Goal: Transaction & Acquisition: Book appointment/travel/reservation

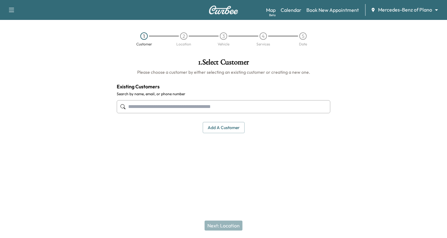
click at [133, 106] on input "text" at bounding box center [224, 106] width 214 height 13
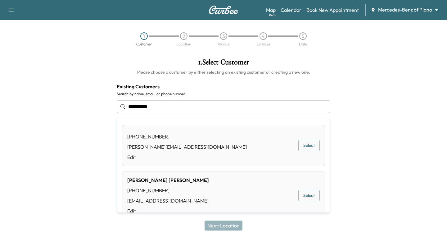
click at [307, 193] on button "Select" at bounding box center [309, 195] width 21 height 11
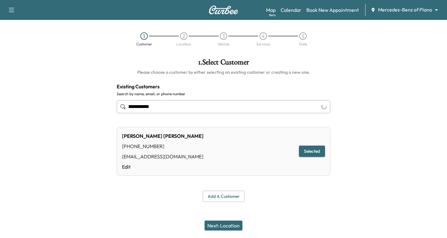
type input "**********"
click at [232, 224] on button "Next: Location" at bounding box center [224, 225] width 38 height 10
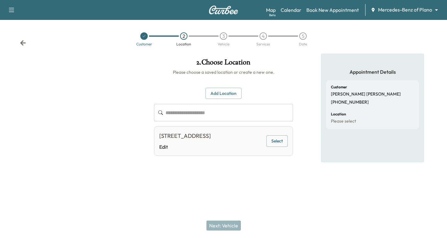
click at [227, 92] on button "Add Location" at bounding box center [224, 93] width 36 height 11
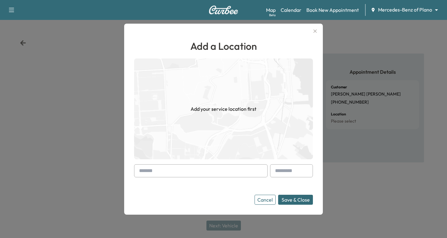
click at [141, 171] on div at bounding box center [140, 170] width 7 height 7
click at [136, 169] on input "text" at bounding box center [201, 170] width 134 height 13
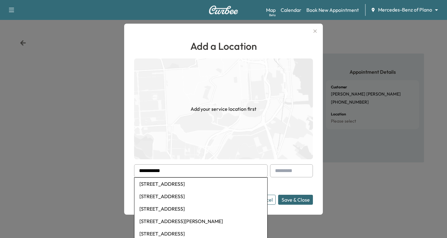
click at [182, 185] on li "[STREET_ADDRESS]" at bounding box center [201, 183] width 133 height 12
type input "**********"
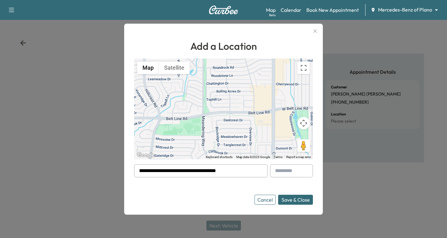
click at [299, 199] on button "Save & Close" at bounding box center [295, 199] width 35 height 10
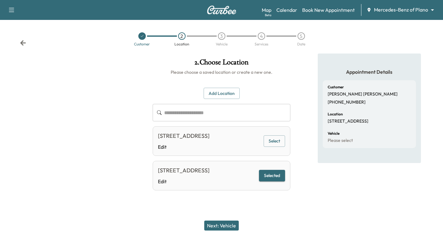
click at [279, 181] on button "Selected" at bounding box center [272, 175] width 26 height 11
click at [215, 224] on button "Next: Vehicle" at bounding box center [221, 225] width 34 height 10
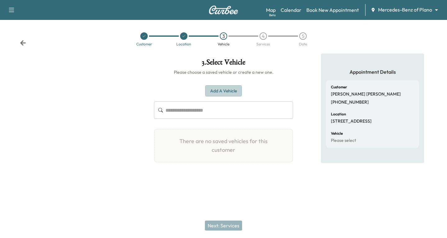
click at [213, 91] on button "Add a Vehicle" at bounding box center [223, 90] width 37 height 11
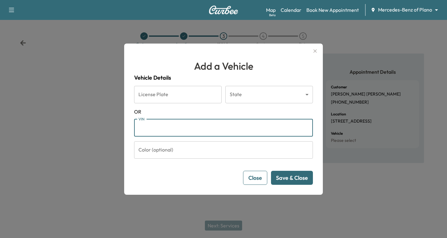
click at [142, 126] on input "VIN" at bounding box center [223, 127] width 179 height 17
click at [149, 125] on input "VIN" at bounding box center [223, 127] width 179 height 17
paste input "**********"
type input "**********"
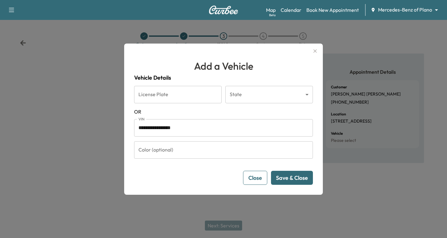
click at [288, 174] on button "Save & Close" at bounding box center [292, 178] width 42 height 14
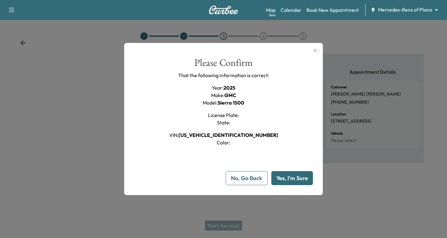
click at [302, 170] on div "Please Confirm That the following information is correct: Year : 2025 Make : GM…" at bounding box center [223, 121] width 179 height 127
click at [300, 177] on button "Yes, I'm Sure" at bounding box center [293, 178] width 42 height 14
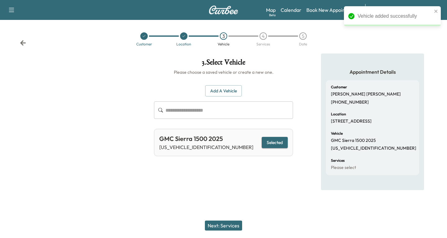
click at [233, 225] on button "Next: Services" at bounding box center [223, 225] width 37 height 10
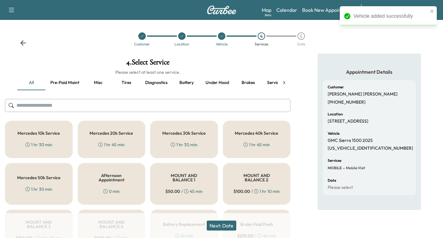
click at [33, 145] on div "1 hr 30 min" at bounding box center [38, 144] width 27 height 6
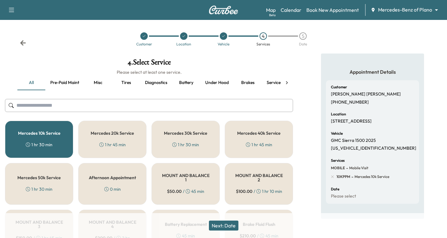
click at [432, 10] on body "Support Log Out Map Beta Calendar Book New Appointment Mercedes-Benz of Plano *…" at bounding box center [223, 119] width 447 height 238
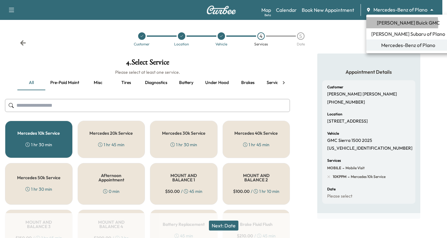
click at [394, 24] on span "[PERSON_NAME] Buick GMC" at bounding box center [408, 22] width 63 height 7
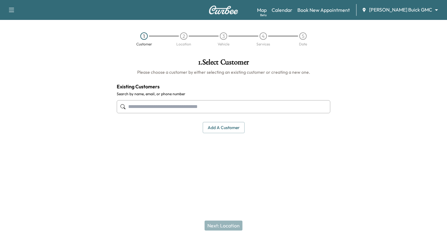
click at [127, 103] on input "text" at bounding box center [224, 106] width 214 height 13
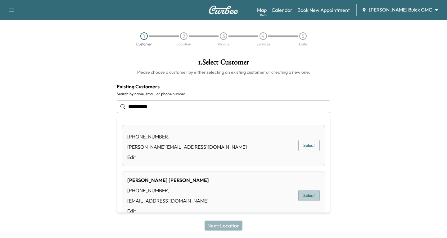
click at [299, 194] on button "Select" at bounding box center [309, 195] width 21 height 11
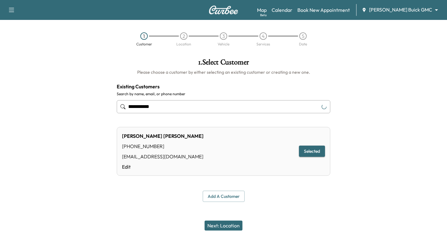
type input "**********"
click at [223, 227] on button "Next: Location" at bounding box center [224, 225] width 38 height 10
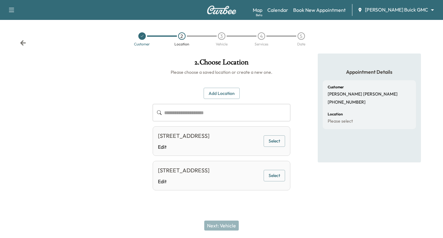
scroll to position [7, 0]
click at [272, 138] on button "Select" at bounding box center [273, 140] width 21 height 11
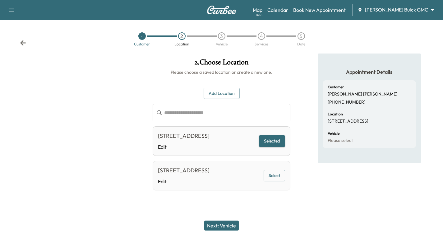
click at [226, 223] on button "Next: Vehicle" at bounding box center [221, 225] width 34 height 10
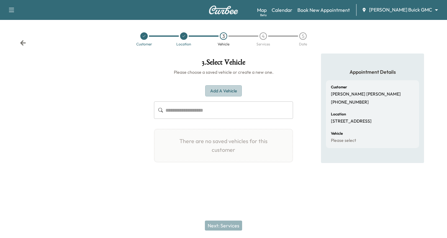
click at [219, 86] on button "Add a Vehicle" at bounding box center [223, 90] width 37 height 11
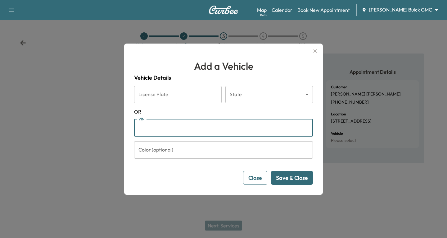
click at [141, 131] on input "VIN" at bounding box center [223, 127] width 179 height 17
click at [156, 129] on input "VIN" at bounding box center [223, 127] width 179 height 17
paste input "**********"
type input "**********"
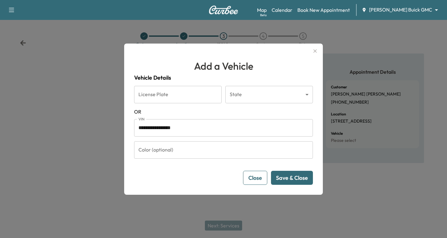
click at [298, 176] on button "Save & Close" at bounding box center [292, 178] width 42 height 14
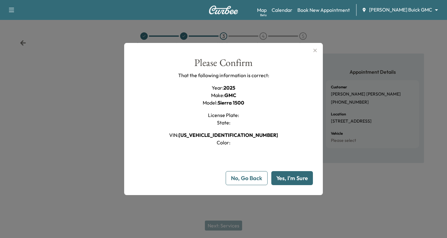
click at [304, 177] on button "Yes, I'm Sure" at bounding box center [293, 178] width 42 height 14
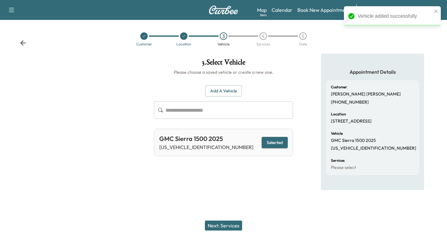
click at [235, 225] on button "Next: Services" at bounding box center [223, 225] width 37 height 10
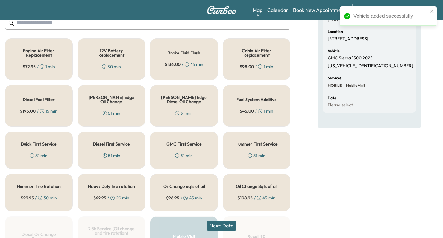
scroll to position [93, 0]
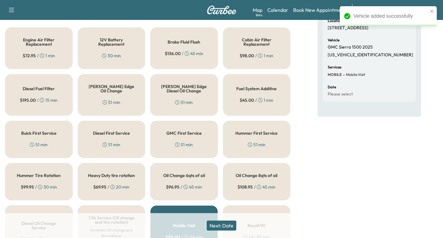
click at [185, 146] on div "51 min" at bounding box center [184, 144] width 18 height 6
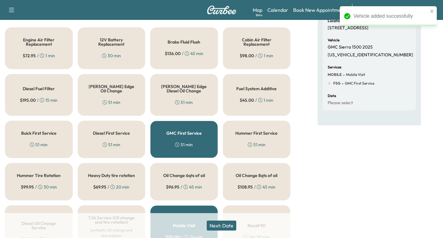
click at [216, 224] on button "Next: Date" at bounding box center [222, 225] width 30 height 10
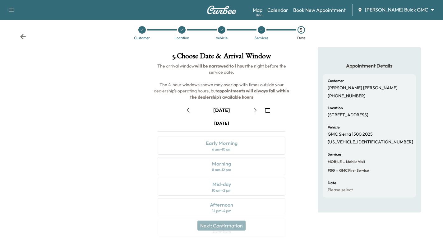
scroll to position [73, 0]
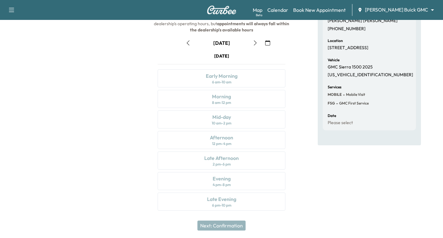
click at [267, 45] on icon "button" at bounding box center [267, 42] width 5 height 5
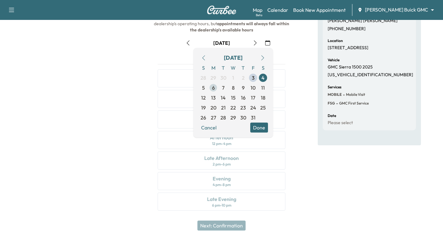
click at [214, 90] on span "6" at bounding box center [213, 87] width 3 height 7
click at [296, 163] on div "Appointment Details Customer [PERSON_NAME] [PHONE_NUMBER] Location [STREET_ADDR…" at bounding box center [369, 99] width 148 height 238
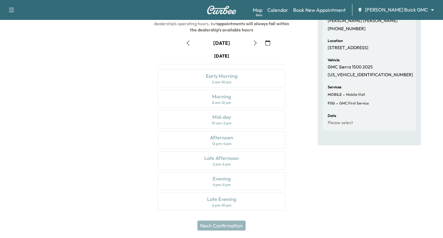
click at [256, 44] on icon "button" at bounding box center [255, 42] width 5 height 5
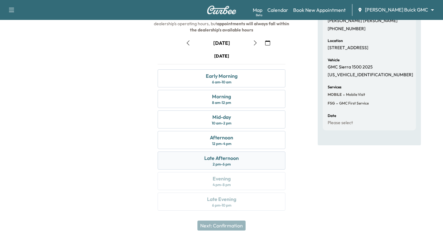
click at [219, 161] on div "Late Afternoon" at bounding box center [221, 157] width 34 height 7
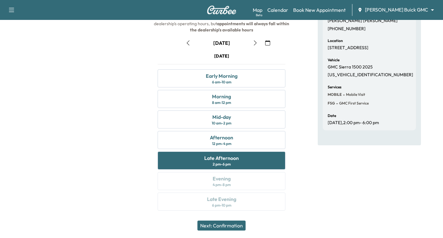
click at [238, 224] on button "Next: Confirmation" at bounding box center [221, 225] width 48 height 10
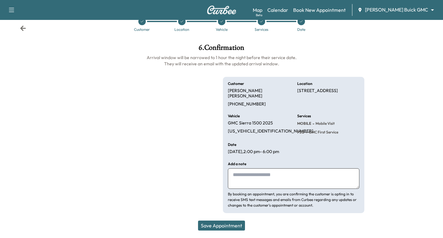
scroll to position [9, 0]
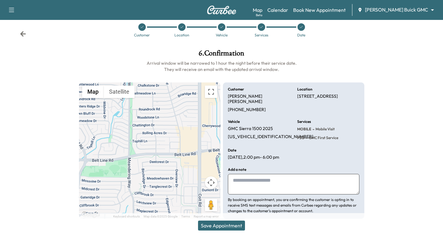
click at [217, 225] on button "Save Appointment" at bounding box center [221, 225] width 47 height 10
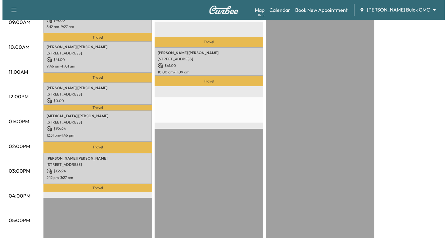
scroll to position [217, 0]
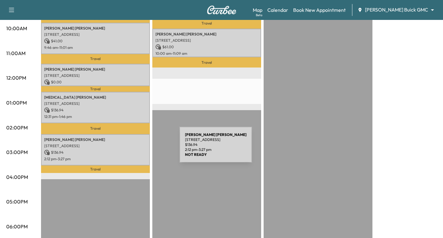
click at [132, 149] on p "$ 136.94" at bounding box center [95, 152] width 103 height 6
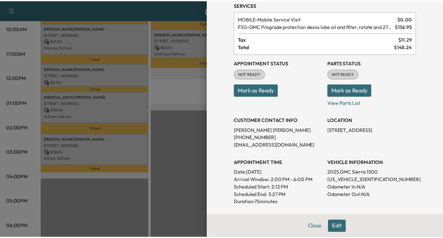
scroll to position [124, 0]
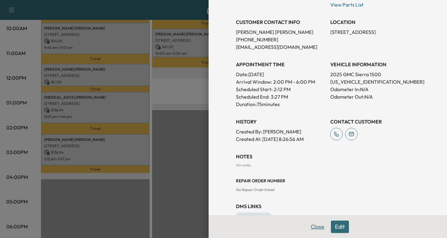
click at [313, 226] on button "Close" at bounding box center [318, 226] width 22 height 12
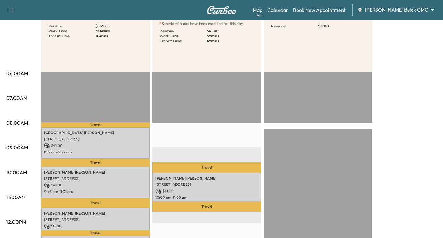
scroll to position [0, 0]
